Goal: Information Seeking & Learning: Learn about a topic

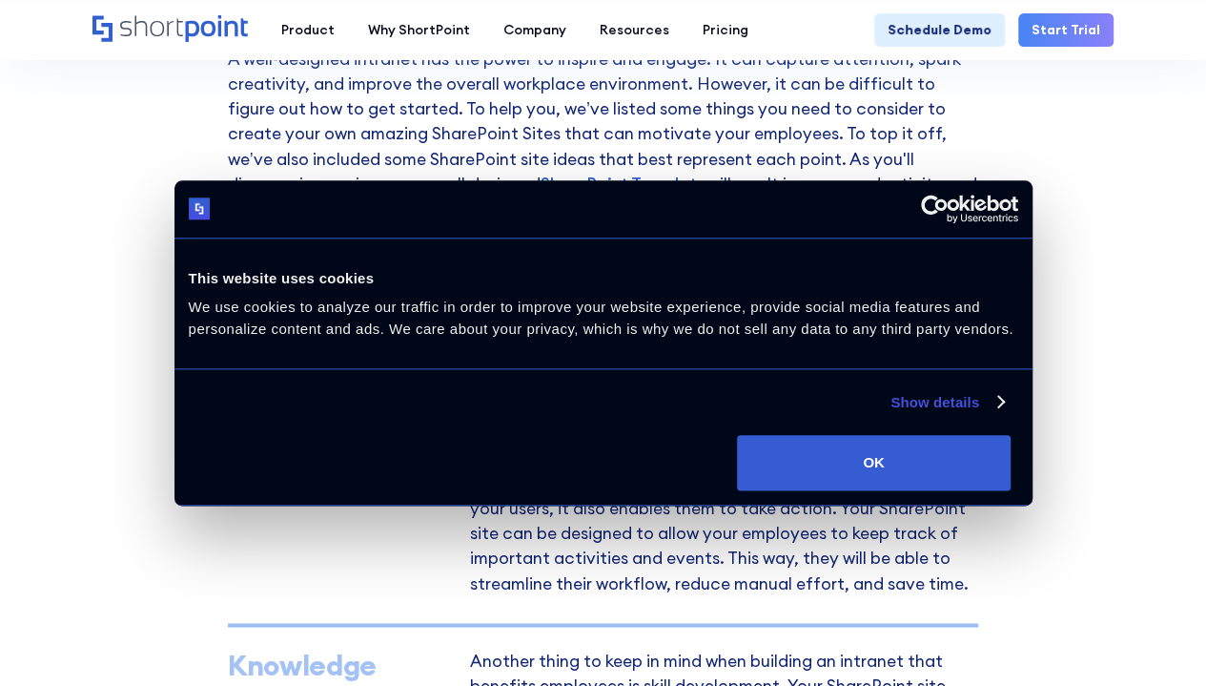
scroll to position [1039, 0]
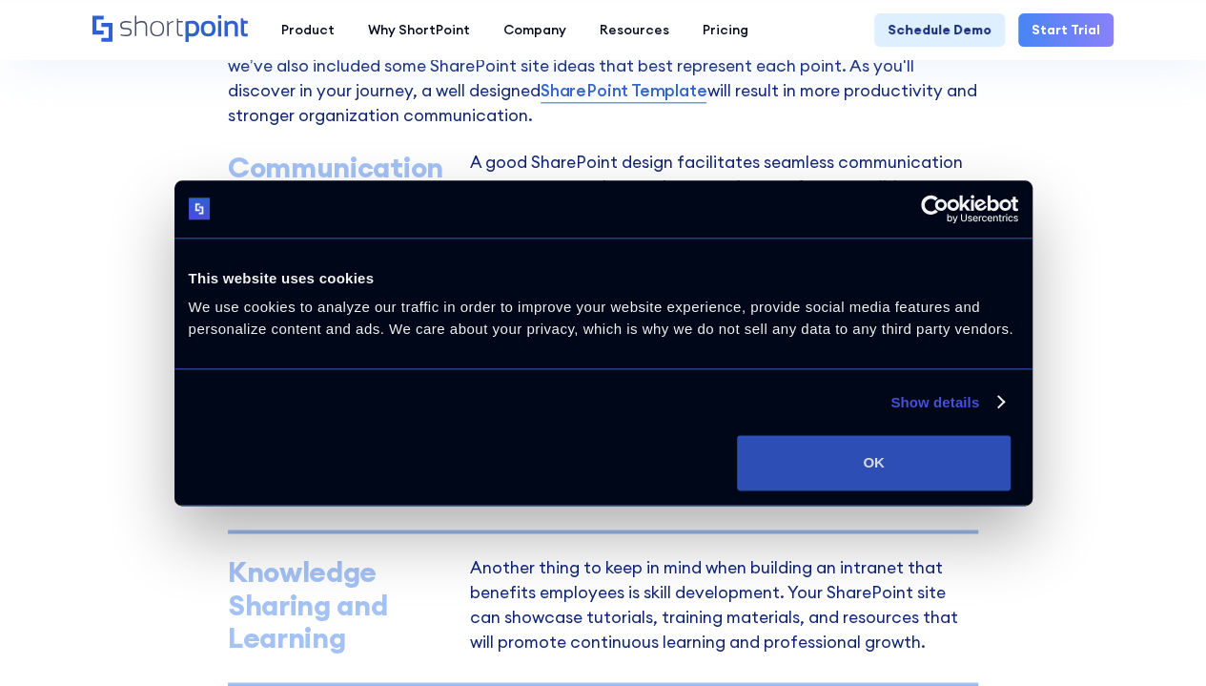
click at [1011, 490] on button "OK" at bounding box center [874, 462] width 274 height 55
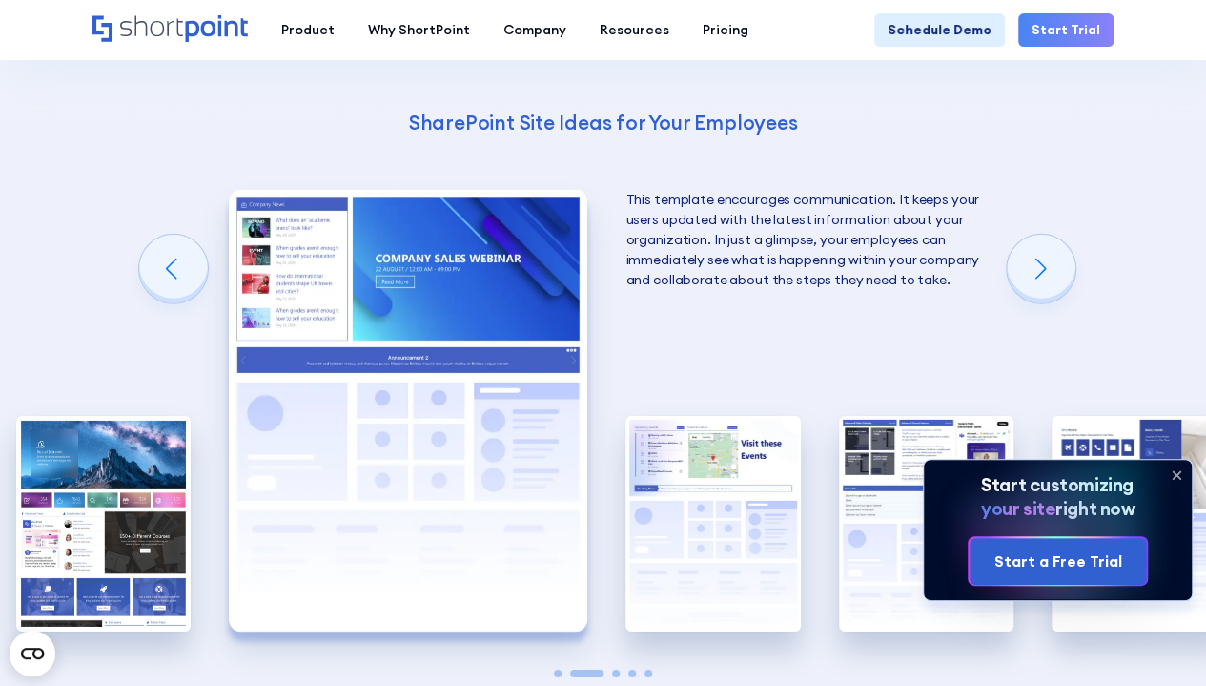
scroll to position [2789, 0]
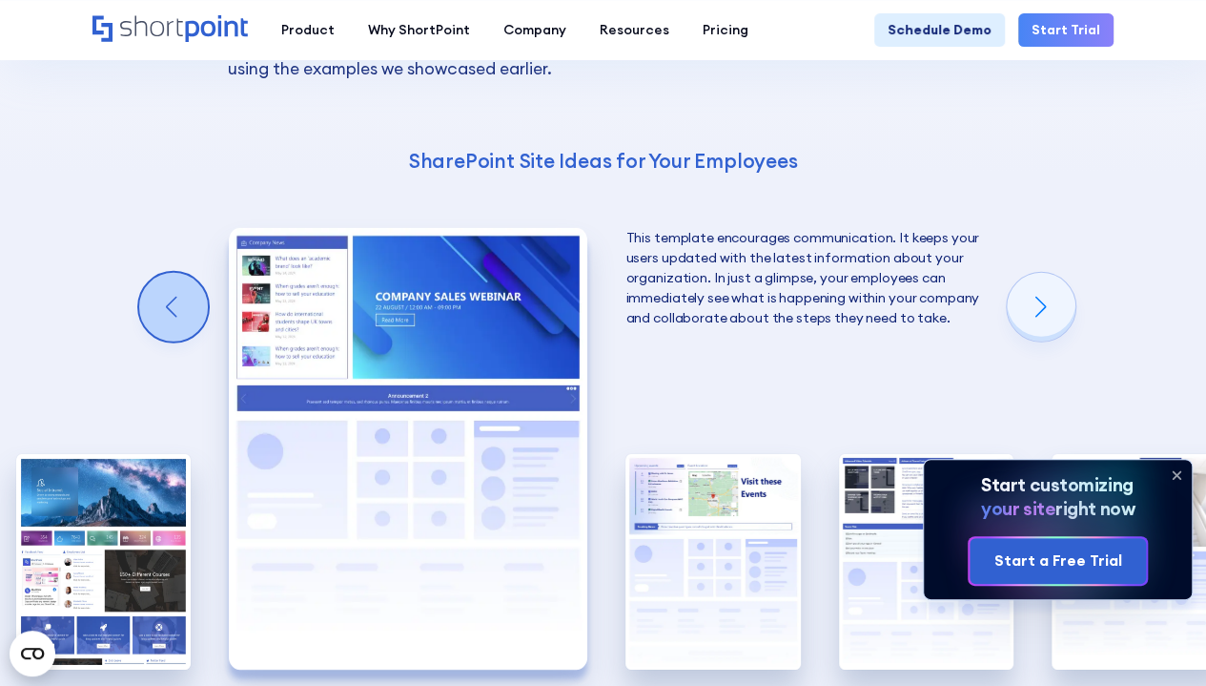
click at [170, 297] on div "Previous slide" at bounding box center [173, 307] width 69 height 69
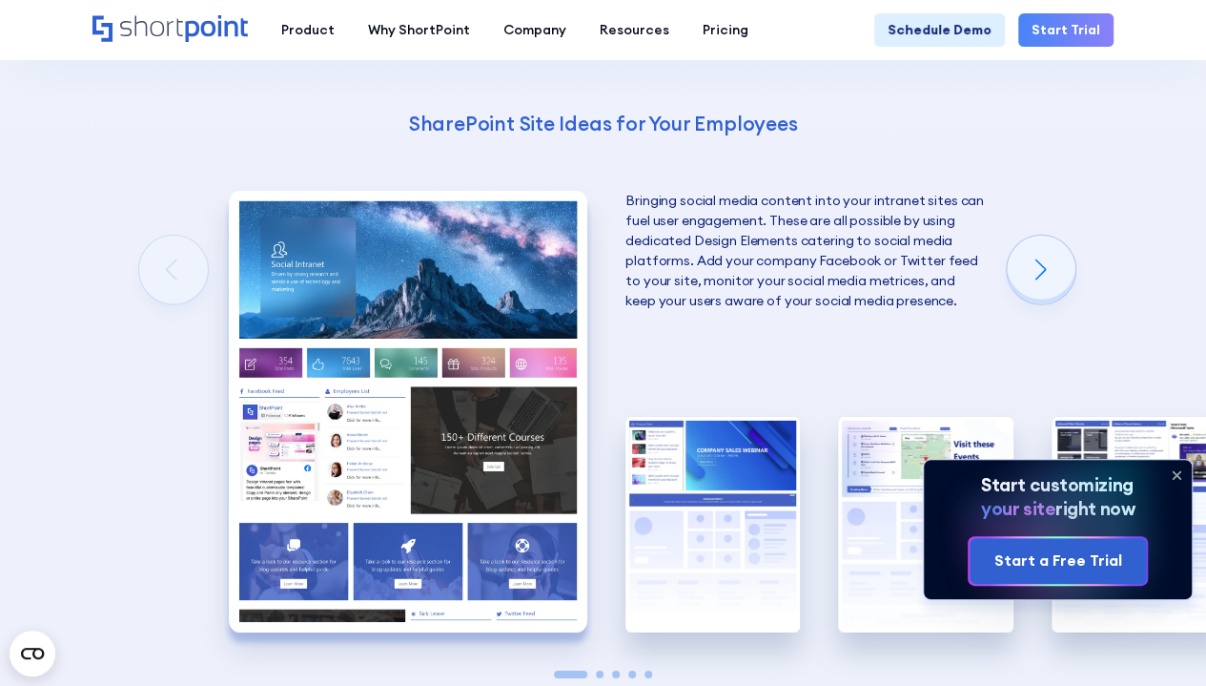
scroll to position [2827, 0]
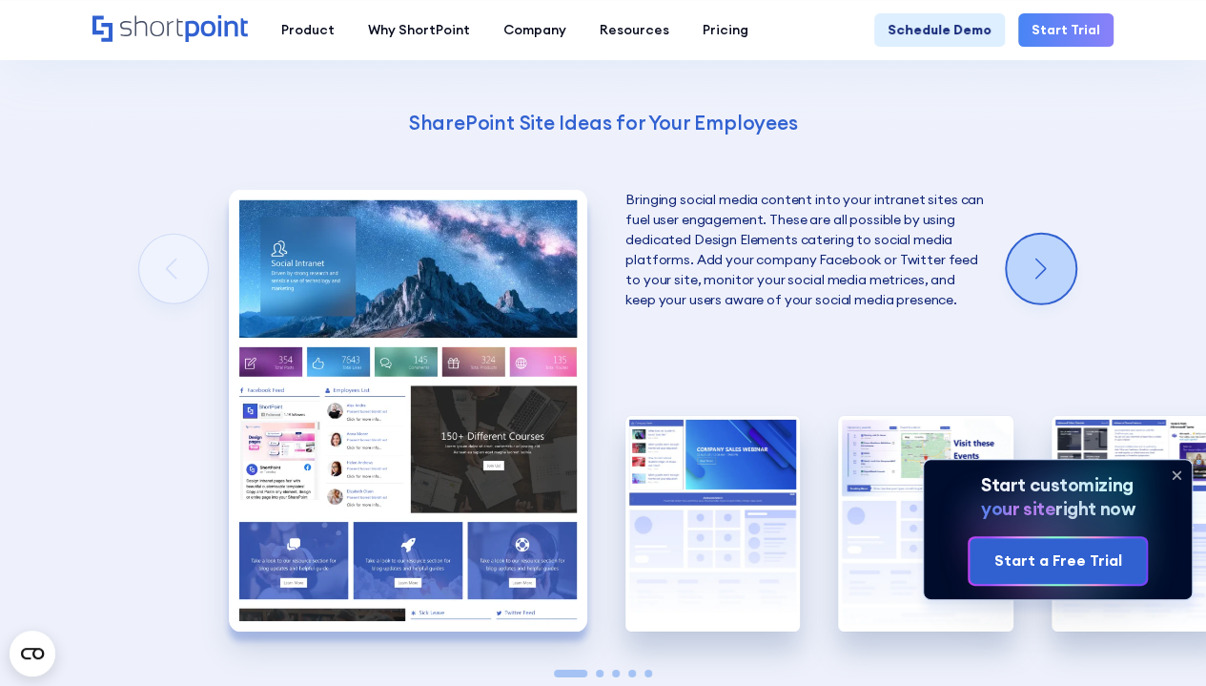
click at [1045, 281] on div "Next slide" at bounding box center [1041, 269] width 69 height 69
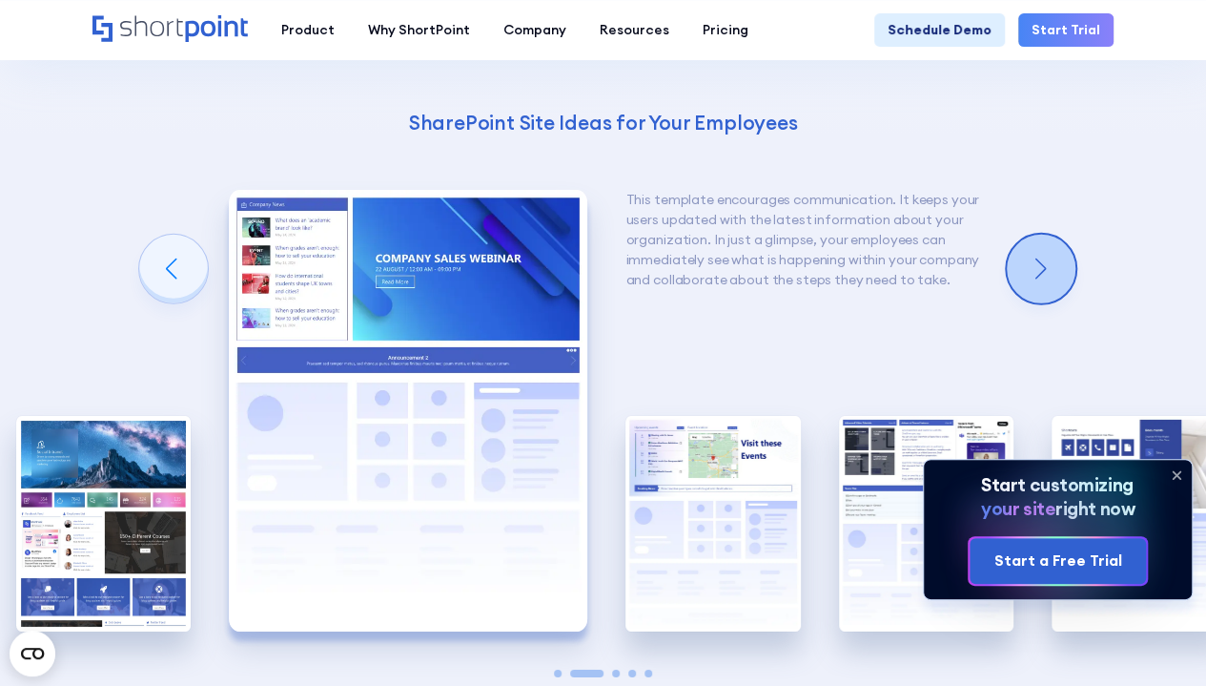
click at [1045, 281] on div "Next slide" at bounding box center [1041, 269] width 69 height 69
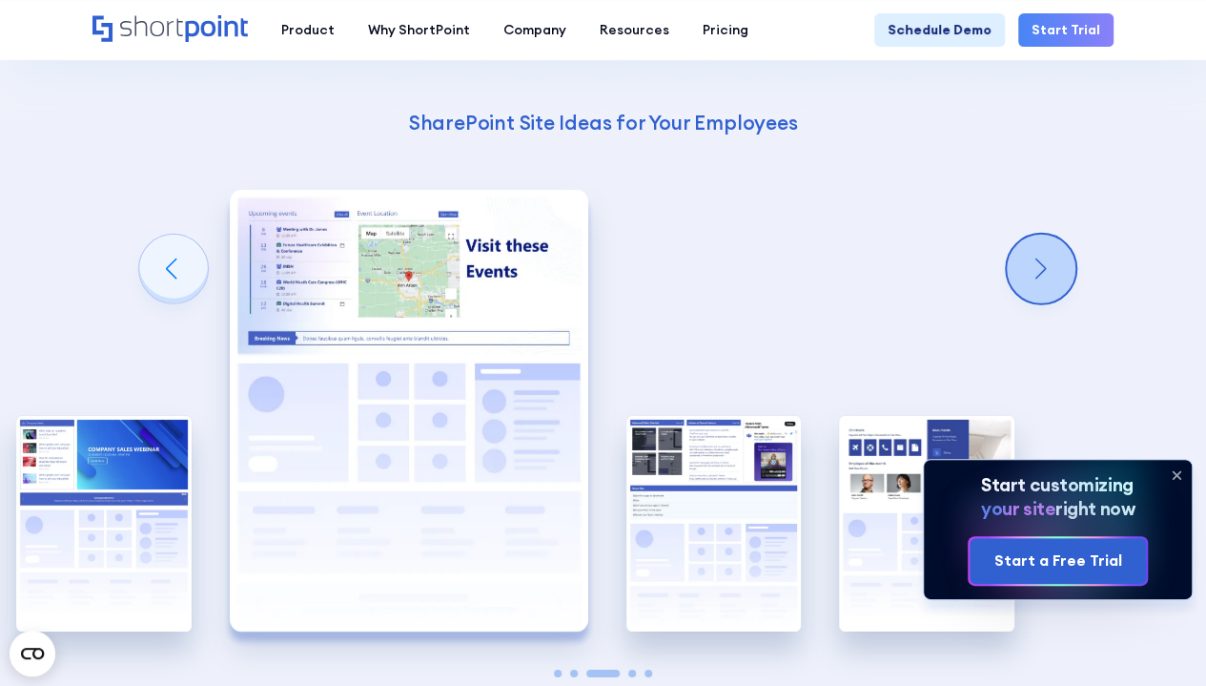
click at [1045, 281] on div "Next slide" at bounding box center [1041, 269] width 69 height 69
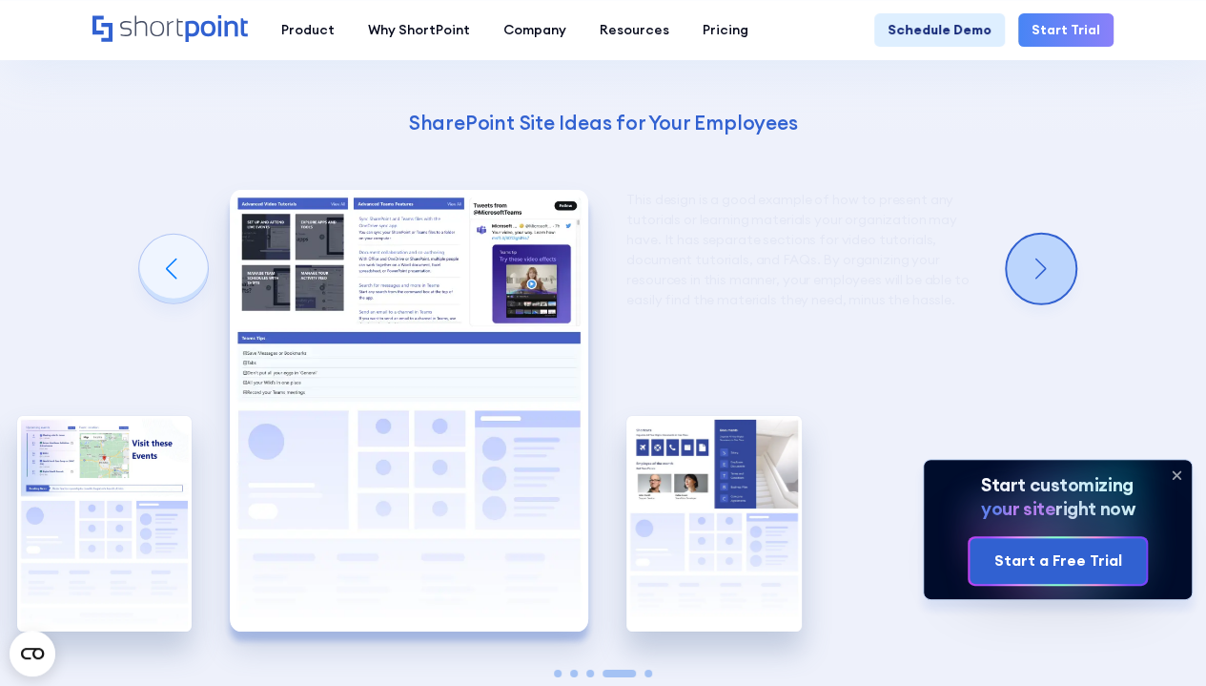
click at [1050, 290] on div "Next slide" at bounding box center [1041, 269] width 69 height 69
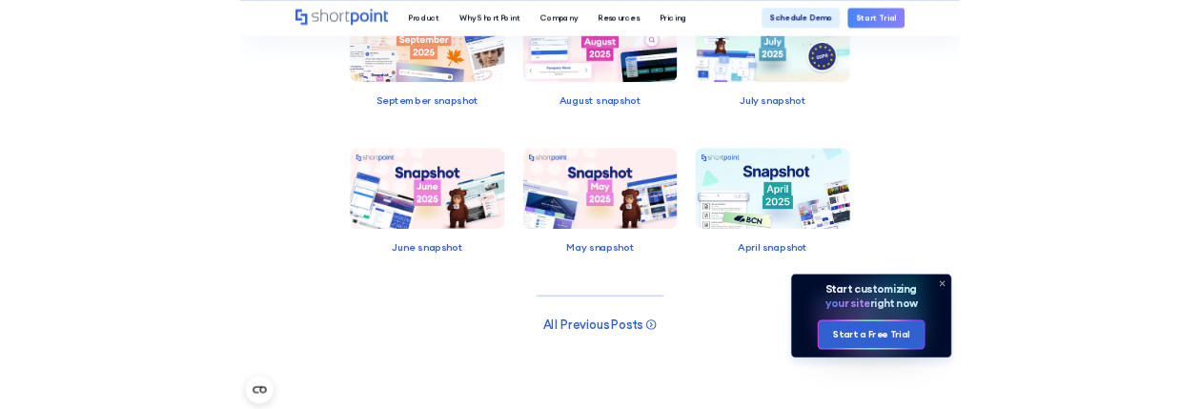
scroll to position [4250, 0]
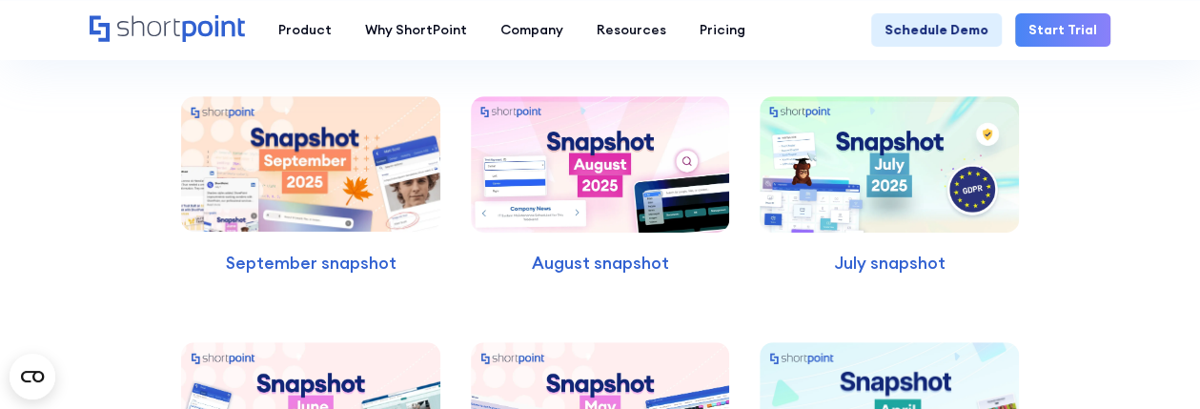
scroll to position [7561, 0]
